Goal: Information Seeking & Learning: Check status

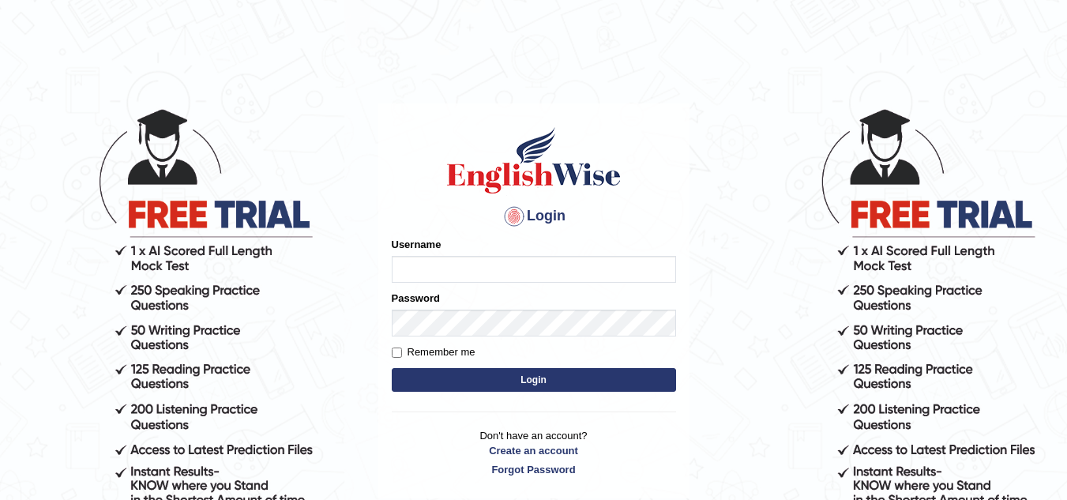
type input "jaspreet1991"
click at [509, 379] on button "Login" at bounding box center [534, 380] width 284 height 24
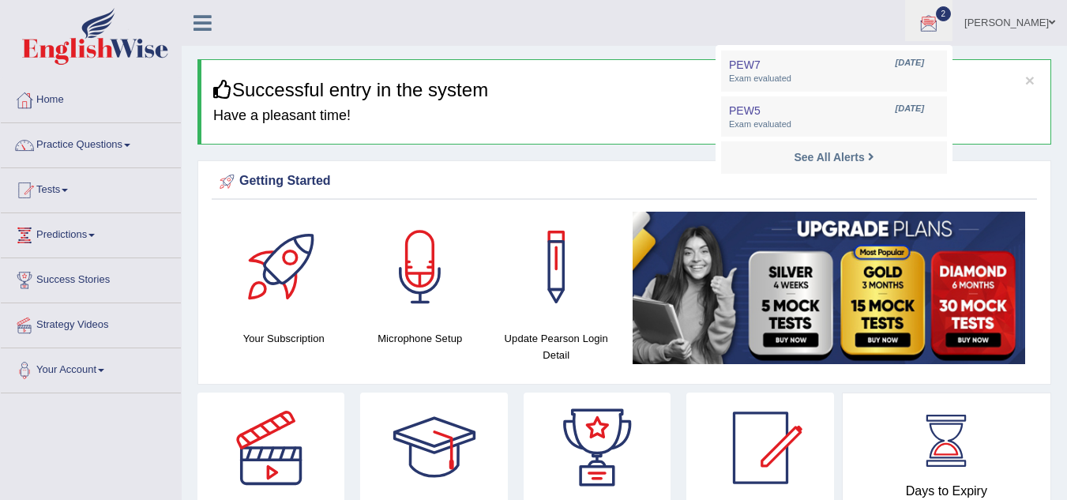
click at [947, 96] on li "PEW5 [DATE] Exam evaluated" at bounding box center [834, 116] width 226 height 41
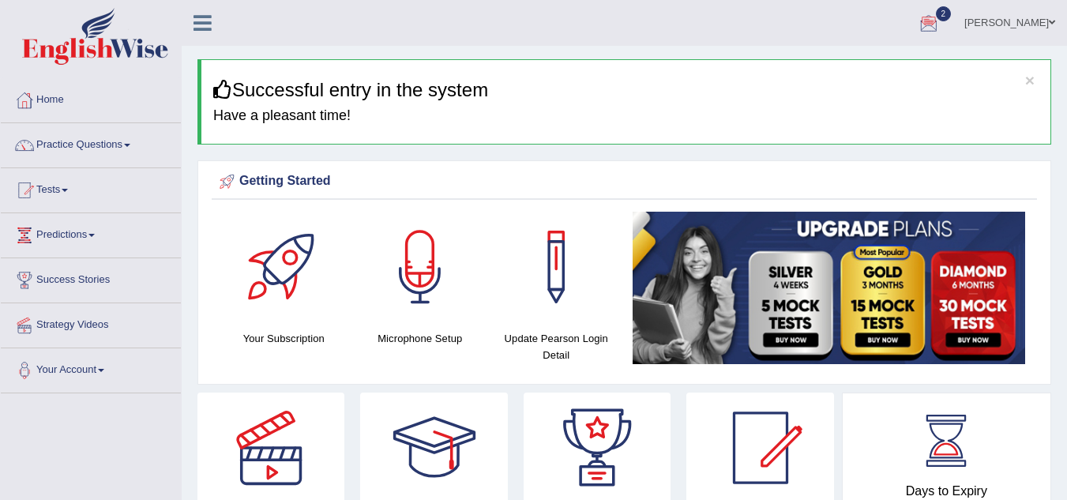
click at [941, 23] on div at bounding box center [929, 24] width 24 height 24
click at [0, 0] on ul "PEW7 Aug 28, 2025 Exam evaluated PEW5 Aug 28, 2025 Exam evaluated See All Alerts" at bounding box center [0, 0] width 0 height 0
click at [941, 23] on div at bounding box center [929, 24] width 24 height 24
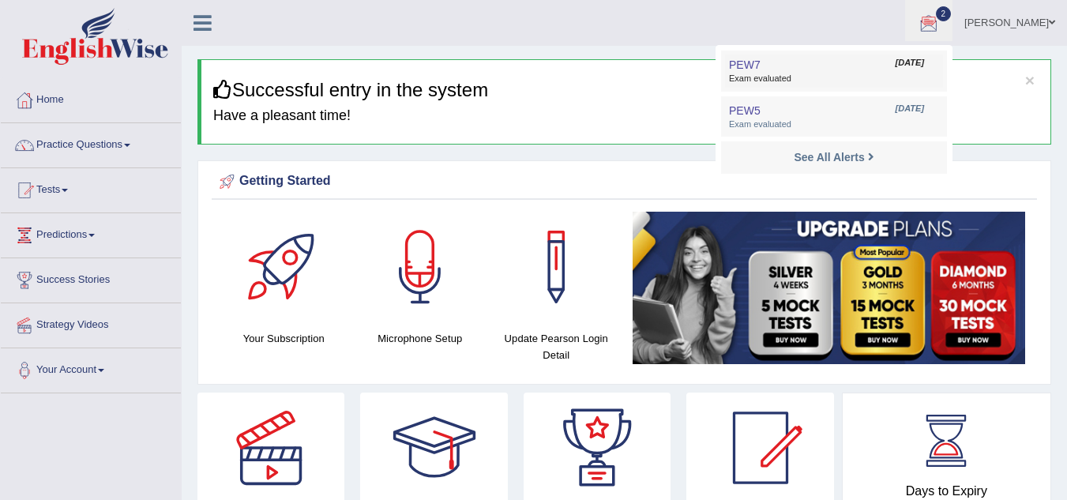
click at [809, 71] on link "PEW7 Aug 28, 2025 Exam evaluated" at bounding box center [834, 70] width 218 height 33
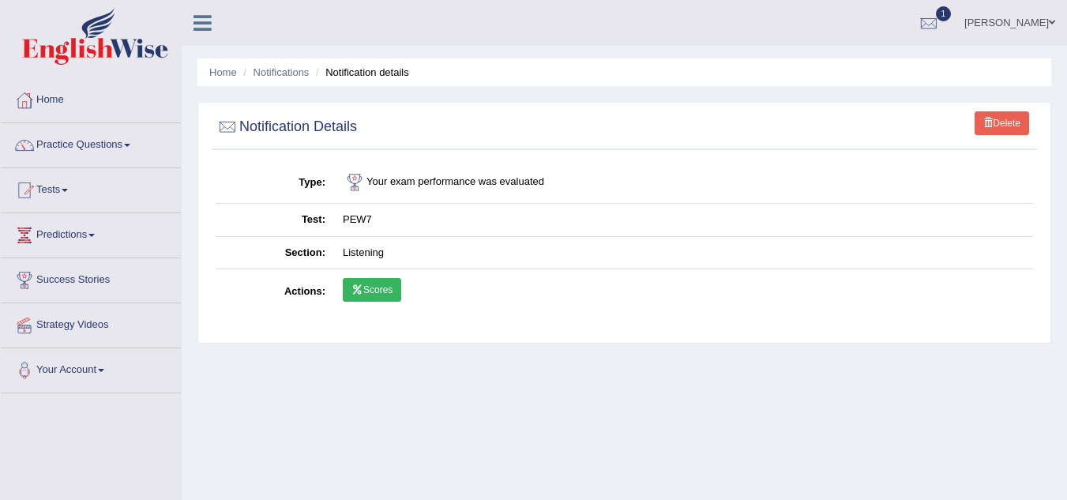
click at [385, 290] on link "Scores" at bounding box center [372, 290] width 58 height 24
click at [941, 21] on div at bounding box center [929, 24] width 24 height 24
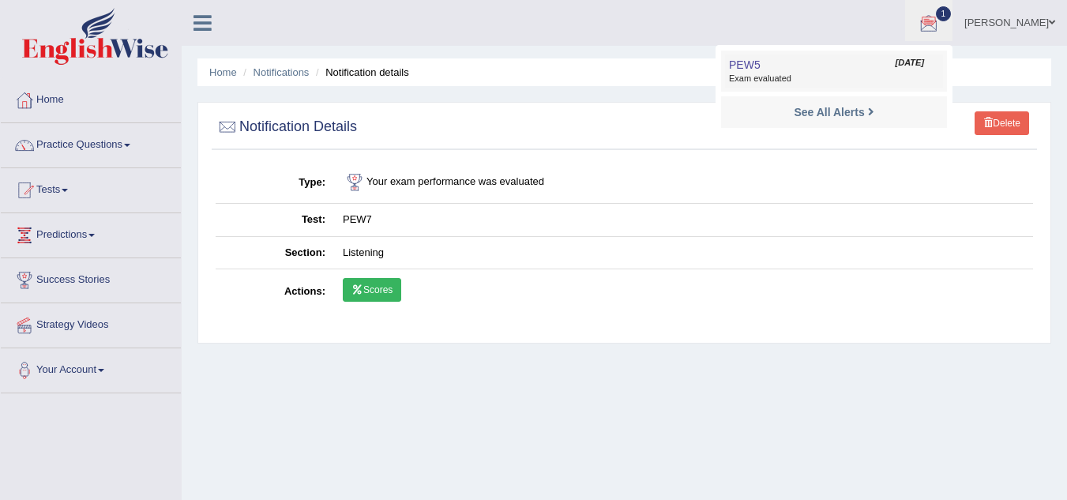
click at [849, 77] on span "Exam evaluated" at bounding box center [834, 79] width 210 height 13
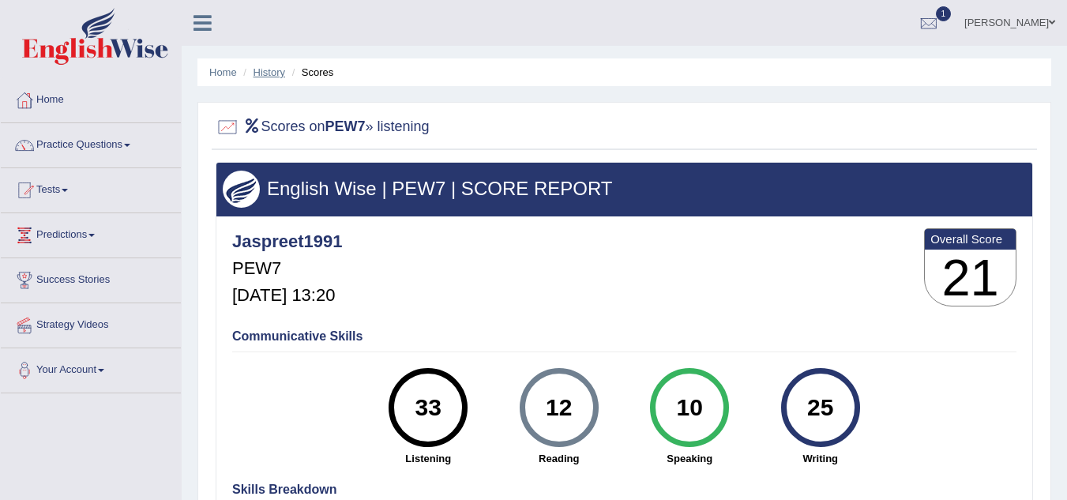
click at [269, 72] on link "History" at bounding box center [269, 72] width 32 height 12
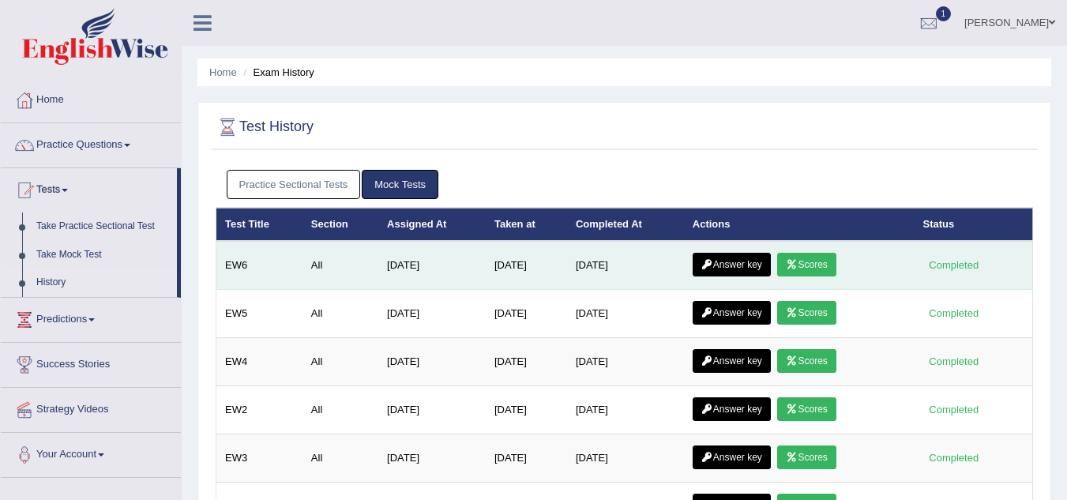
click at [753, 264] on link "Answer key" at bounding box center [732, 265] width 78 height 24
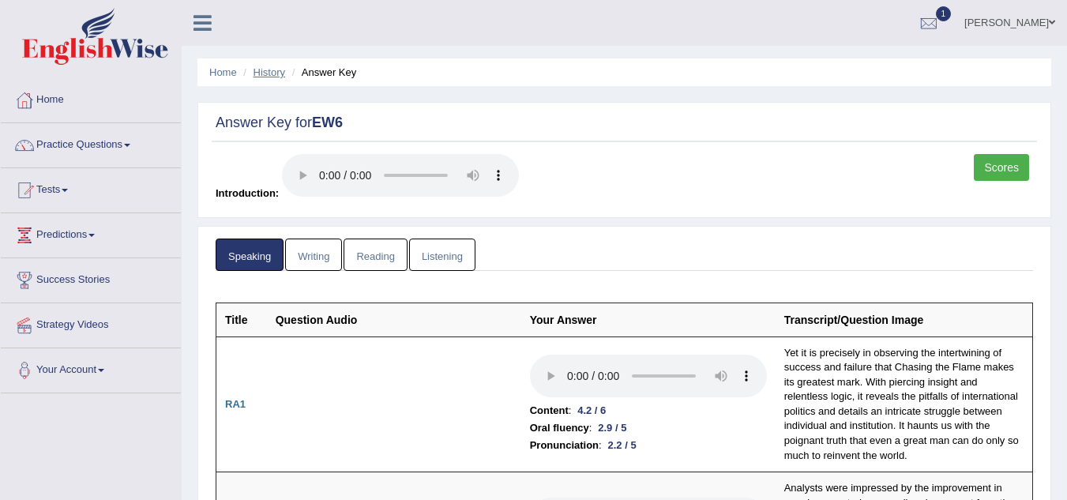
click at [276, 75] on link "History" at bounding box center [269, 72] width 32 height 12
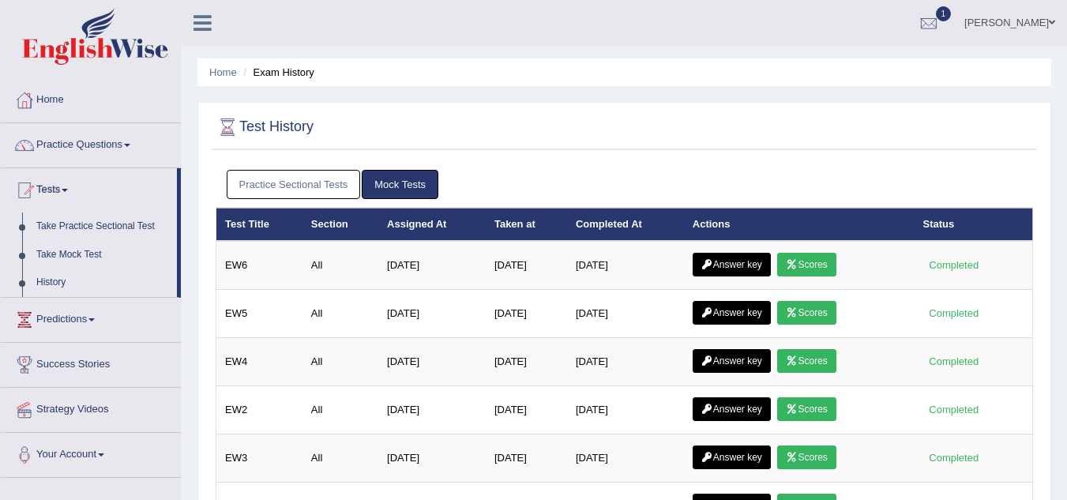
click at [326, 185] on link "Practice Sectional Tests" at bounding box center [294, 184] width 134 height 29
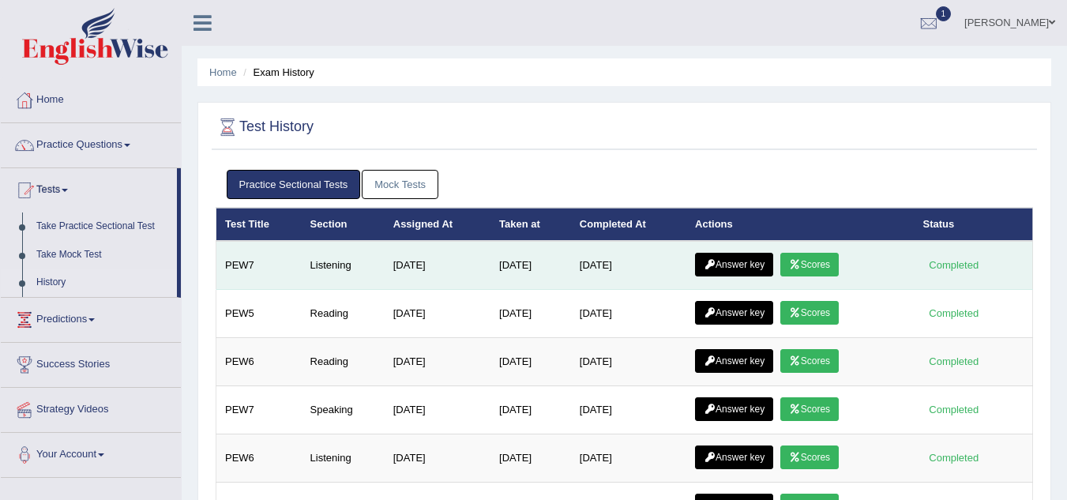
click at [754, 265] on link "Answer key" at bounding box center [734, 265] width 78 height 24
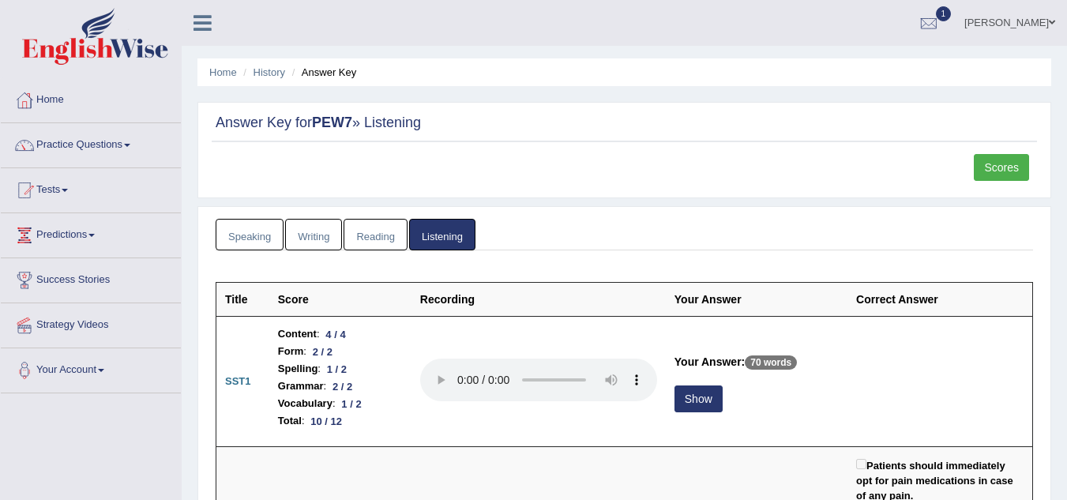
click at [952, 19] on span "1" at bounding box center [944, 13] width 16 height 15
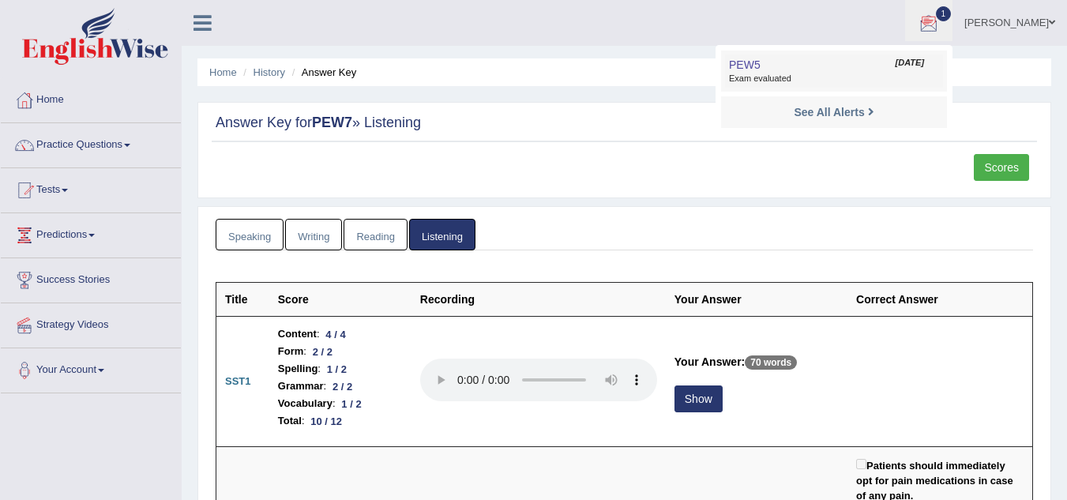
click at [839, 74] on span "Exam evaluated" at bounding box center [834, 79] width 210 height 13
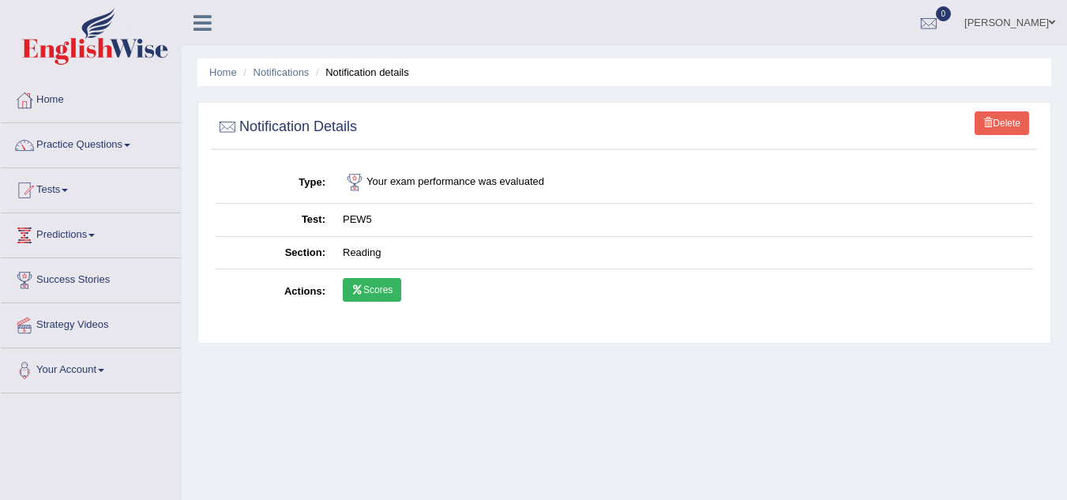
click at [366, 292] on link "Scores" at bounding box center [372, 290] width 58 height 24
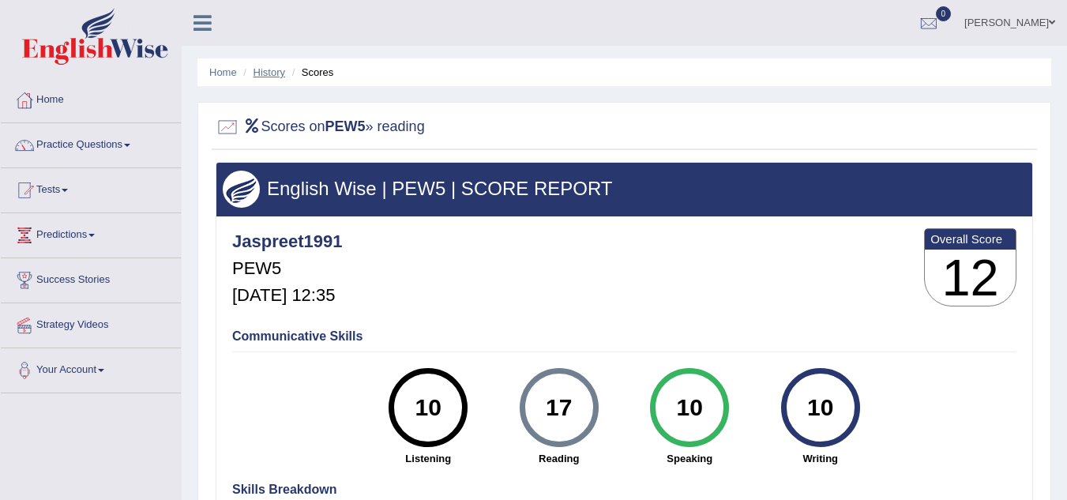
click at [272, 71] on link "History" at bounding box center [269, 72] width 32 height 12
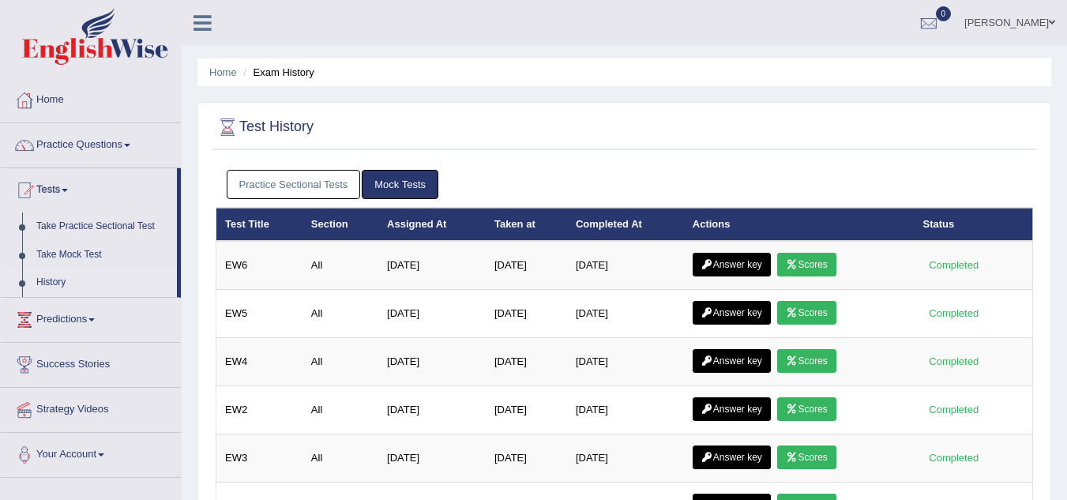
click at [325, 184] on link "Practice Sectional Tests" at bounding box center [294, 184] width 134 height 29
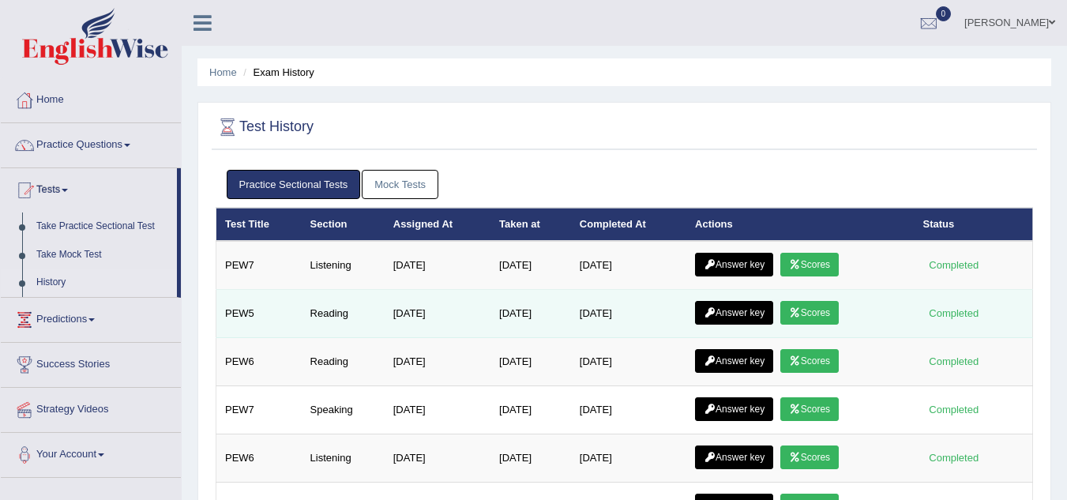
click at [732, 315] on link "Answer key" at bounding box center [734, 313] width 78 height 24
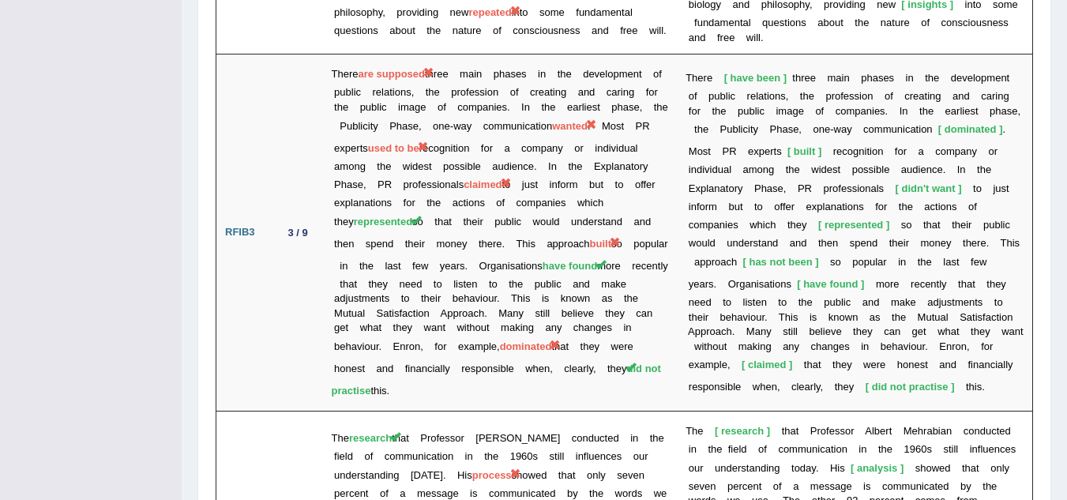
scroll to position [2569, 0]
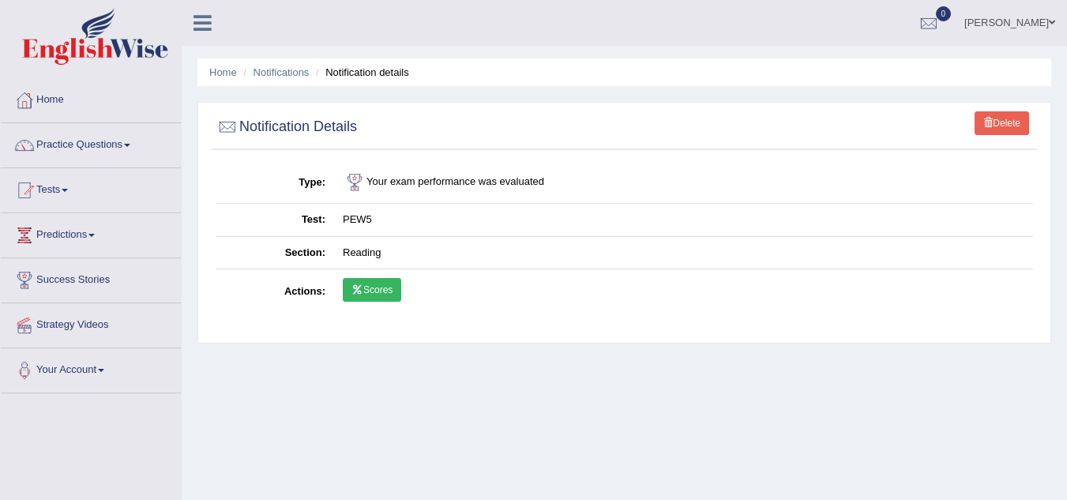
click at [384, 288] on link "Scores" at bounding box center [372, 290] width 58 height 24
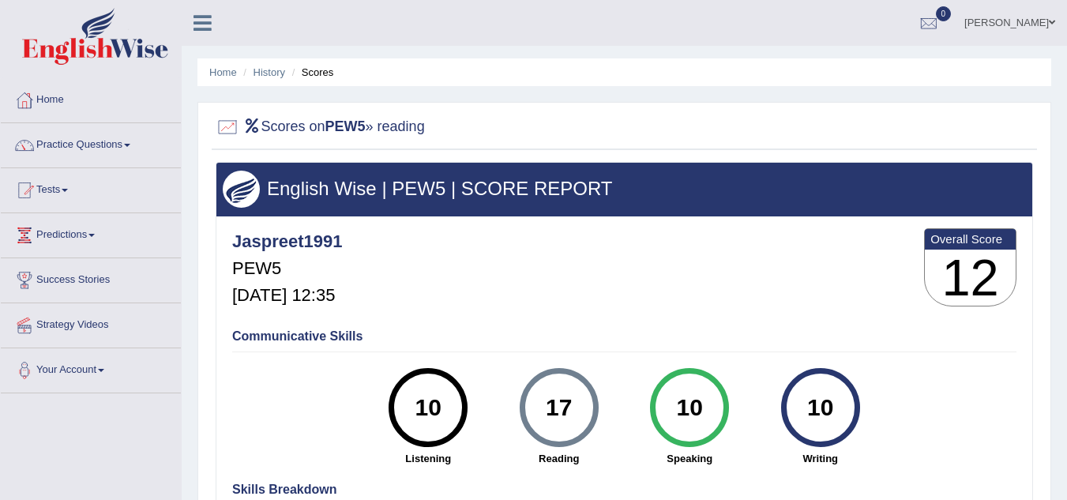
click at [1050, 19] on span at bounding box center [1052, 22] width 6 height 10
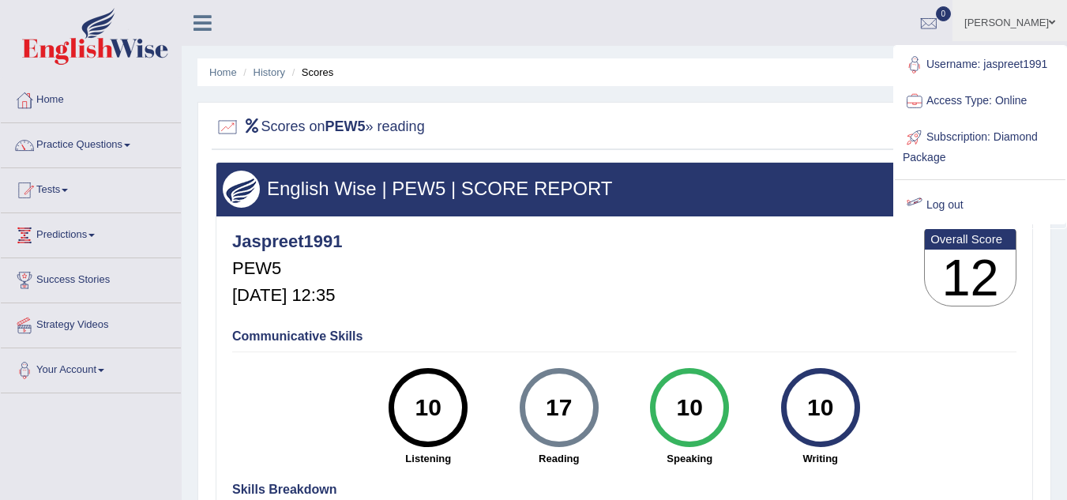
click at [959, 204] on link "Log out" at bounding box center [980, 205] width 171 height 36
